Goal: Book appointment/travel/reservation

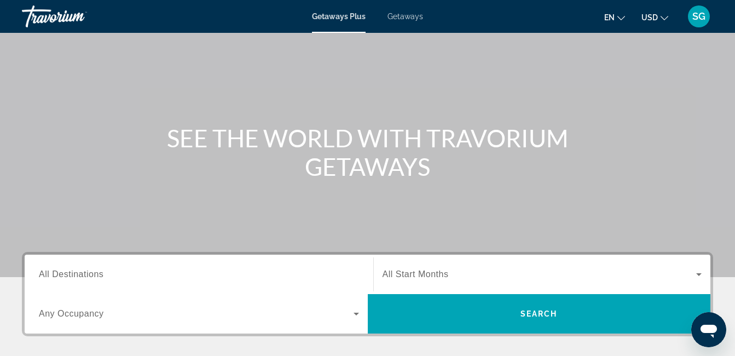
scroll to position [51, 0]
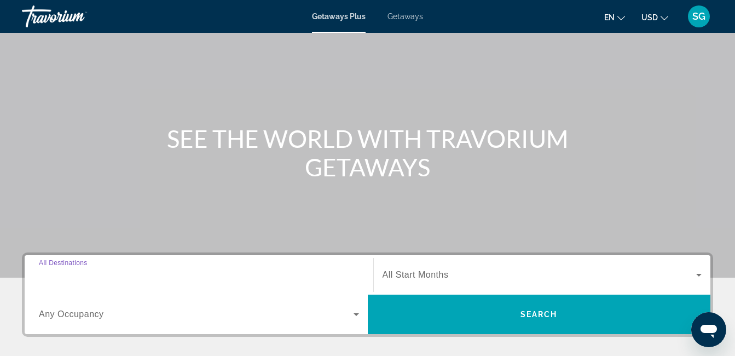
click at [141, 276] on input "Destination All Destinations" at bounding box center [199, 275] width 320 height 13
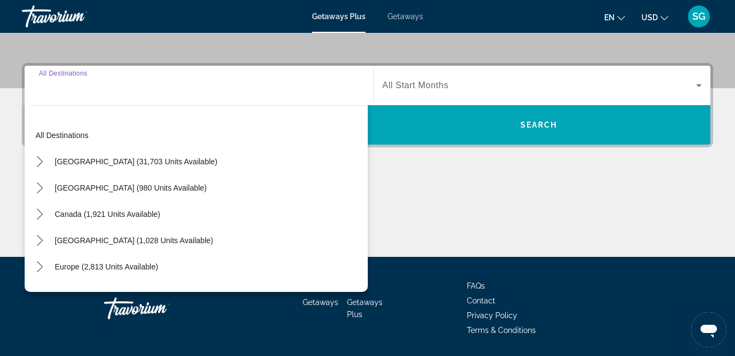
scroll to position [267, 0]
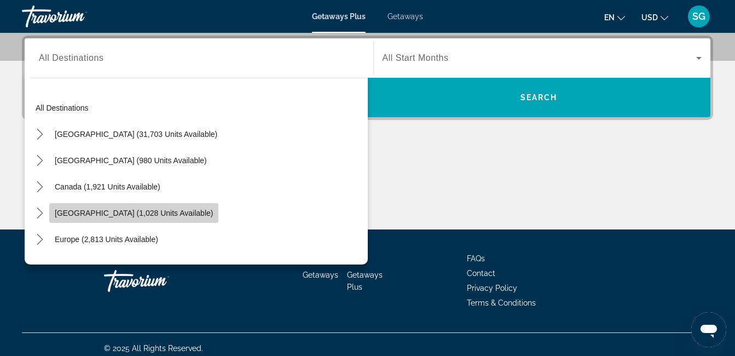
click at [107, 212] on span "[GEOGRAPHIC_DATA] (1,028 units available)" at bounding box center [134, 212] width 158 height 9
type input "**********"
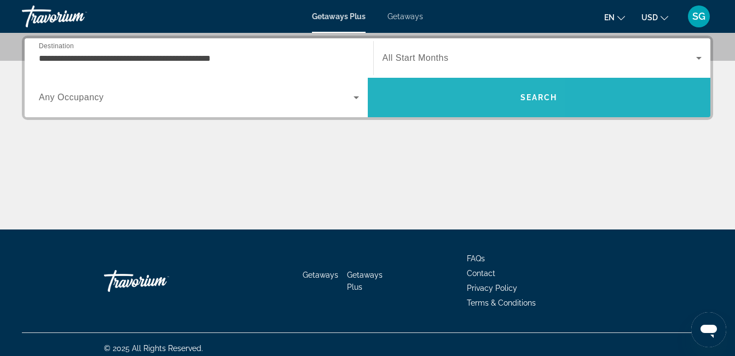
click at [429, 107] on span "Search" at bounding box center [539, 97] width 343 height 26
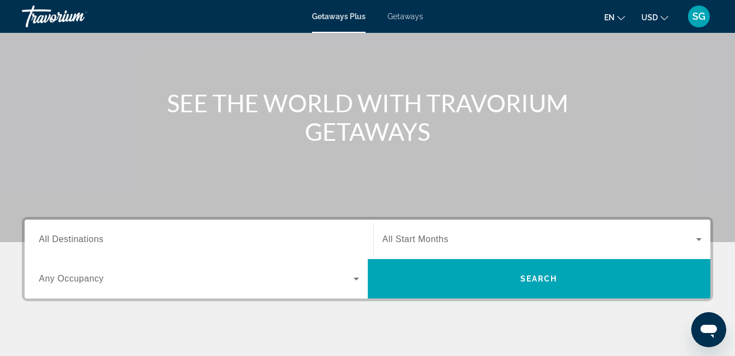
scroll to position [102, 0]
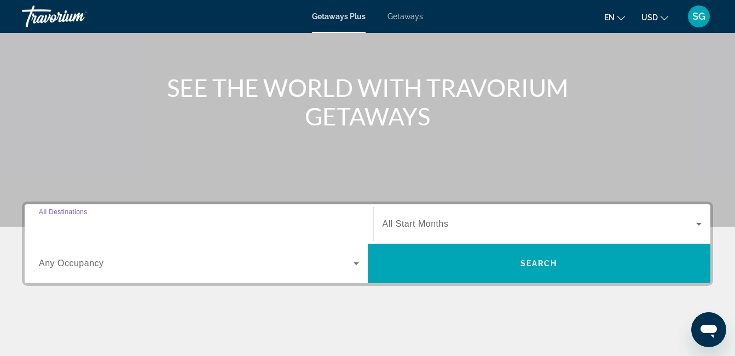
click at [135, 224] on input "Destination All Destinations" at bounding box center [199, 224] width 320 height 13
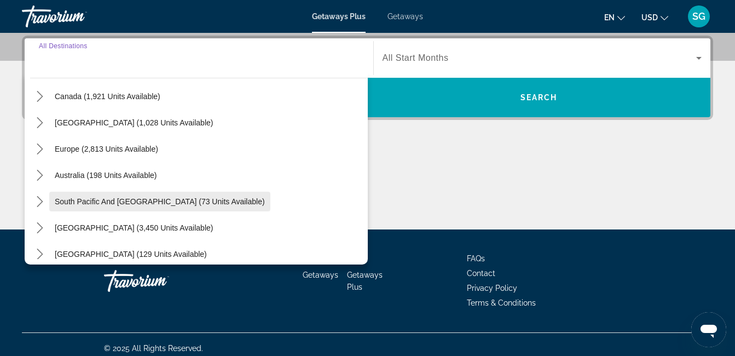
scroll to position [90, 0]
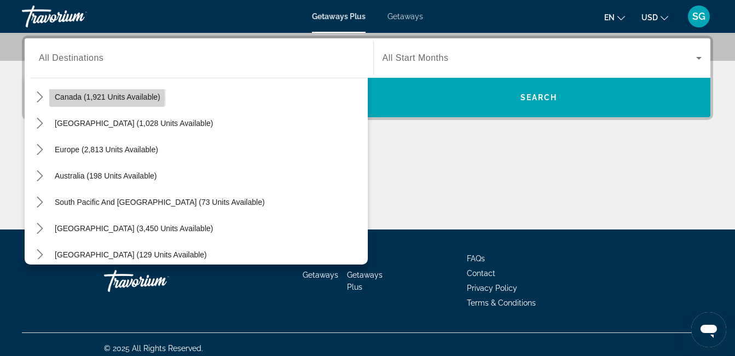
click at [99, 97] on span "Canada (1,921 units available)" at bounding box center [108, 96] width 106 height 9
type input "**********"
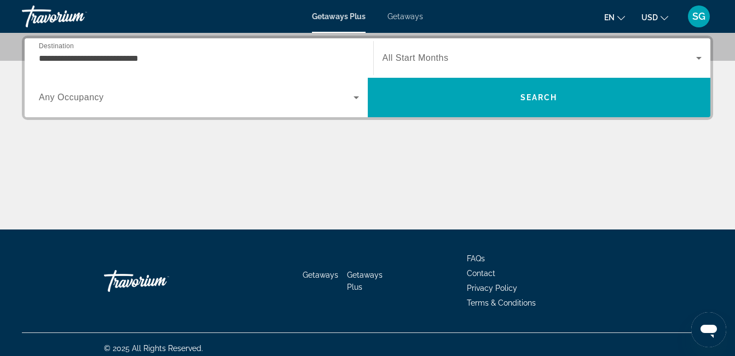
click at [440, 61] on span "All Start Months" at bounding box center [415, 57] width 66 height 9
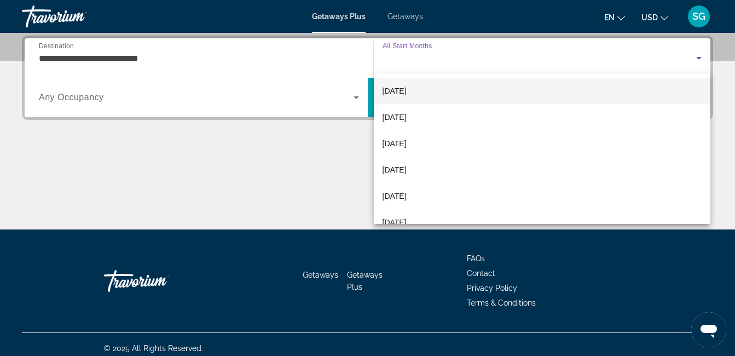
scroll to position [53, 0]
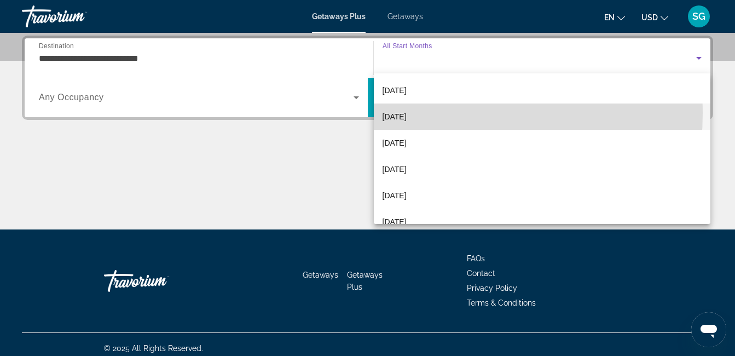
click at [406, 113] on span "[DATE]" at bounding box center [394, 116] width 24 height 13
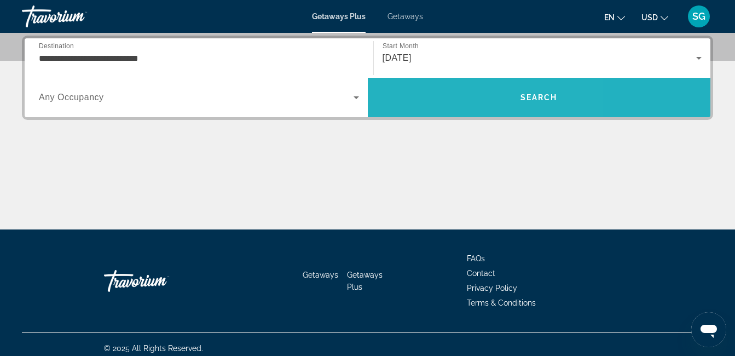
click at [448, 98] on span "Search" at bounding box center [539, 97] width 343 height 26
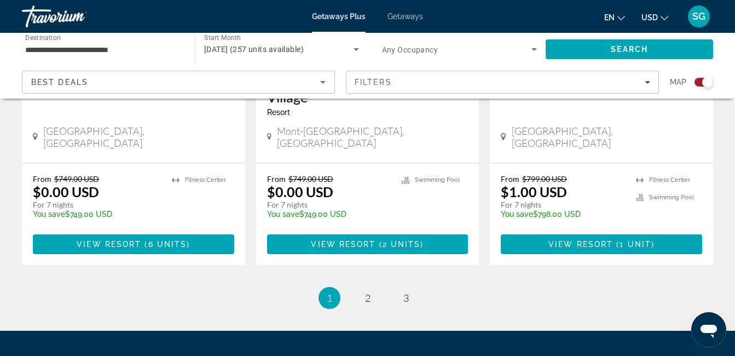
scroll to position [1786, 0]
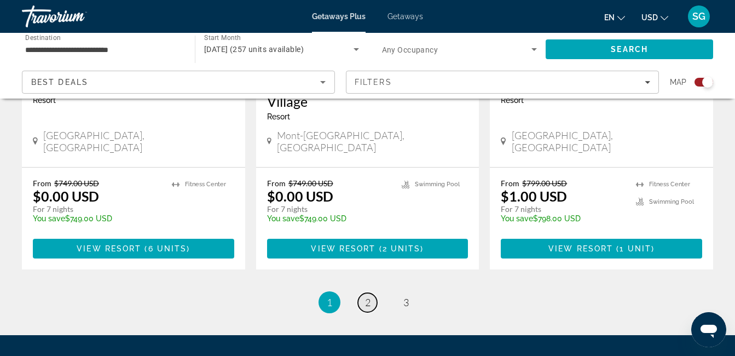
click at [360, 293] on link "page 2" at bounding box center [367, 302] width 19 height 19
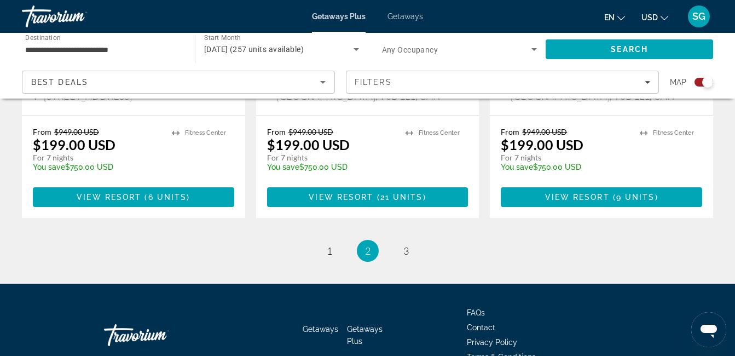
scroll to position [1819, 0]
